Goal: Find specific page/section: Find specific page/section

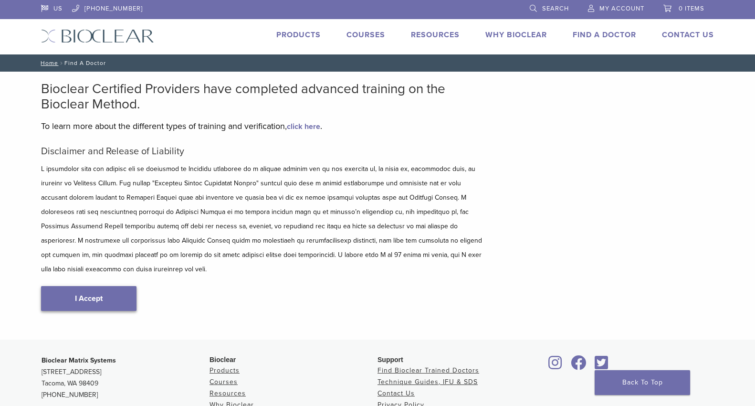
click at [96, 286] on link "I Accept" at bounding box center [88, 298] width 95 height 25
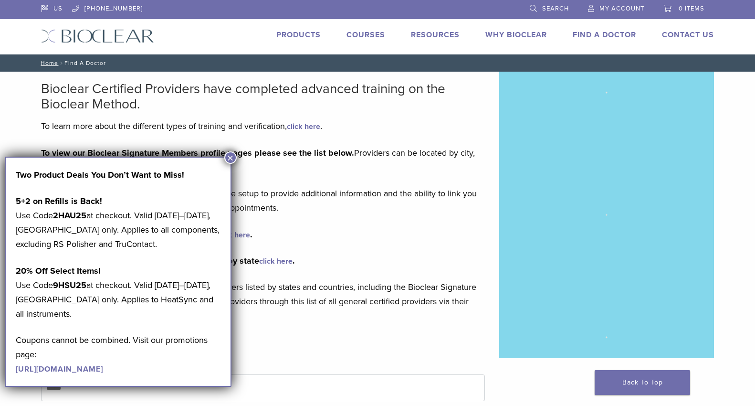
type input "*****"
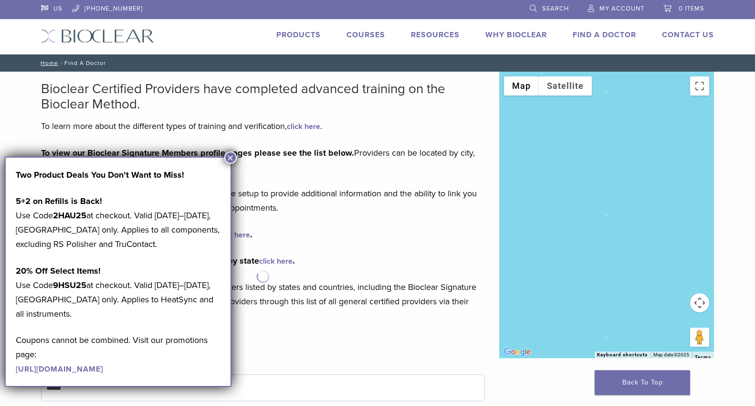
click at [613, 36] on link "Find A Doctor" at bounding box center [605, 35] width 64 height 10
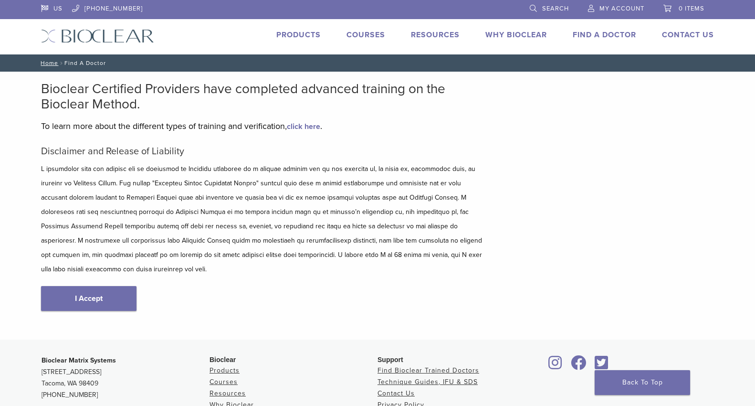
click at [99, 286] on link "I Accept" at bounding box center [88, 298] width 95 height 25
